Goal: Task Accomplishment & Management: Manage account settings

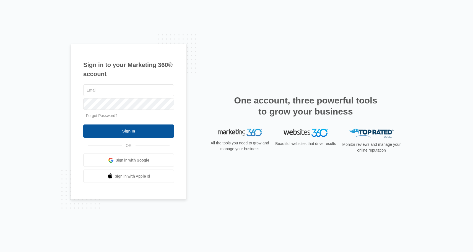
type input "[PERSON_NAME][EMAIL_ADDRESS][PERSON_NAME][DOMAIN_NAME]"
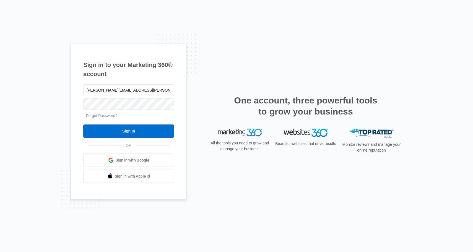
click at [179, 65] on div "Sign in to your Marketing 360® account ryan.grokulsky@madwire.com Forgot Passwo…" at bounding box center [129, 122] width 116 height 156
click at [148, 134] on input "Sign In" at bounding box center [128, 130] width 91 height 13
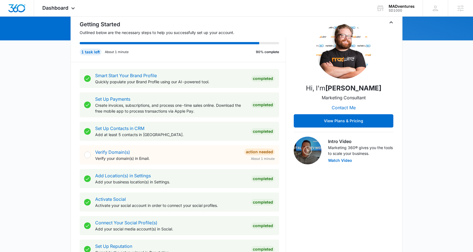
scroll to position [60, 0]
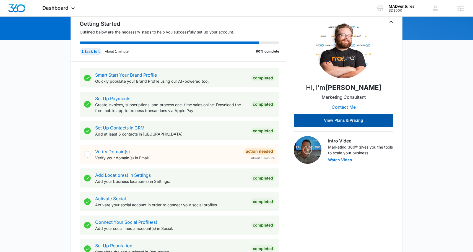
click at [373, 124] on button "View Plans & Pricing" at bounding box center [344, 120] width 100 height 13
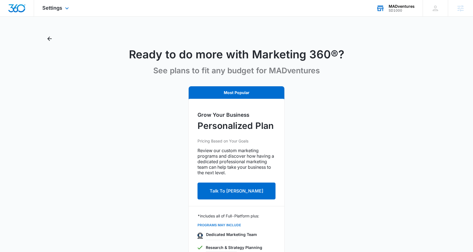
click at [403, 11] on div "SD1000" at bounding box center [402, 11] width 26 height 4
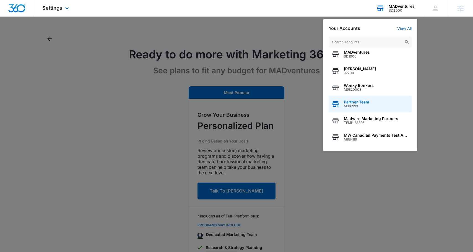
scroll to position [4, 0]
click at [386, 41] on input "text" at bounding box center [370, 42] width 83 height 11
click at [196, 35] on div at bounding box center [236, 126] width 473 height 252
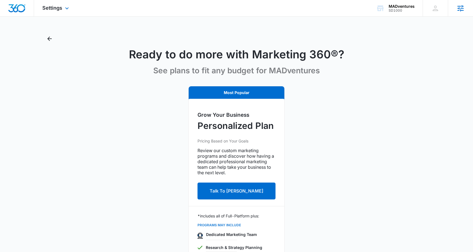
click at [459, 11] on icon at bounding box center [460, 8] width 8 height 8
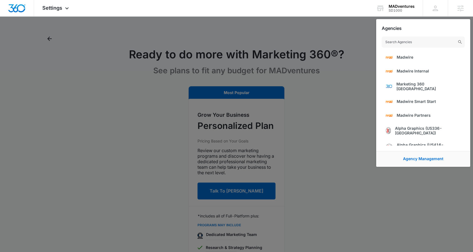
click at [348, 34] on div at bounding box center [236, 126] width 473 height 252
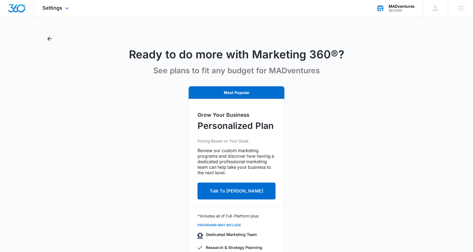
click at [398, 6] on div "MADventures" at bounding box center [402, 6] width 26 height 4
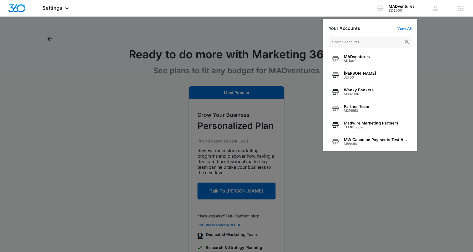
click at [430, 48] on div at bounding box center [236, 126] width 473 height 252
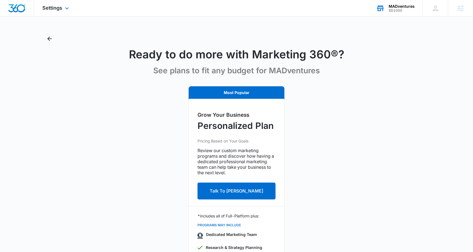
click at [405, 7] on div "MADventures" at bounding box center [402, 6] width 26 height 4
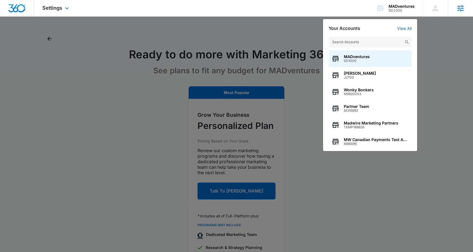
click at [459, 4] on icon at bounding box center [460, 8] width 8 height 8
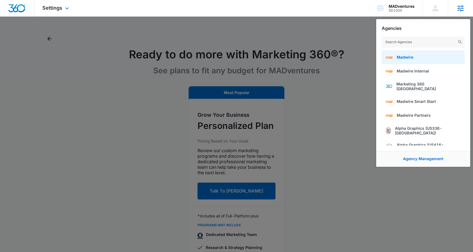
click at [426, 57] on link "Madwire" at bounding box center [423, 57] width 83 height 14
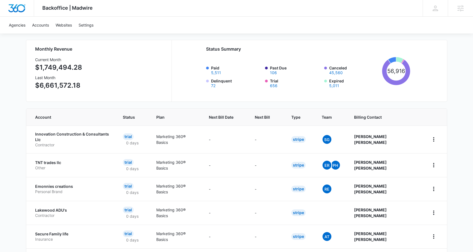
scroll to position [47, 0]
click at [99, 142] on p "Contractor" at bounding box center [72, 145] width 75 height 6
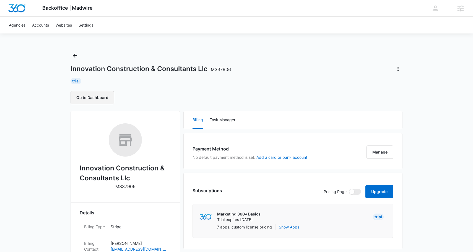
click at [92, 95] on button "Go to Dashboard" at bounding box center [93, 97] width 44 height 13
click at [73, 52] on icon "Back" at bounding box center [75, 55] width 7 height 7
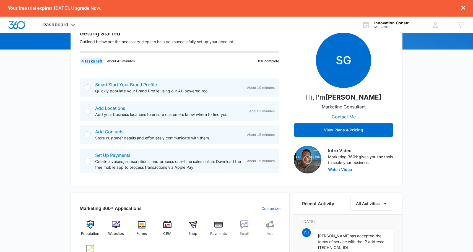
scroll to position [69, 0]
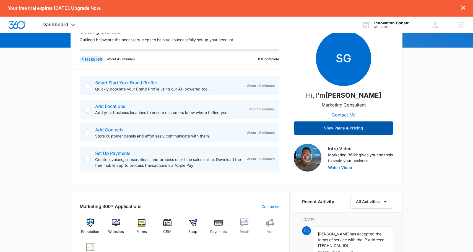
click at [334, 129] on button "View Plans & Pricing" at bounding box center [344, 127] width 100 height 13
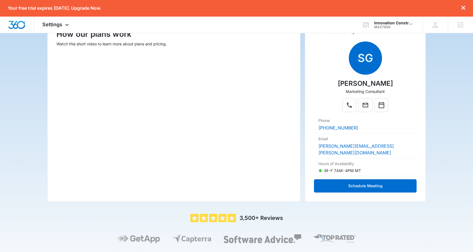
scroll to position [87, 0]
